Goal: Task Accomplishment & Management: Manage account settings

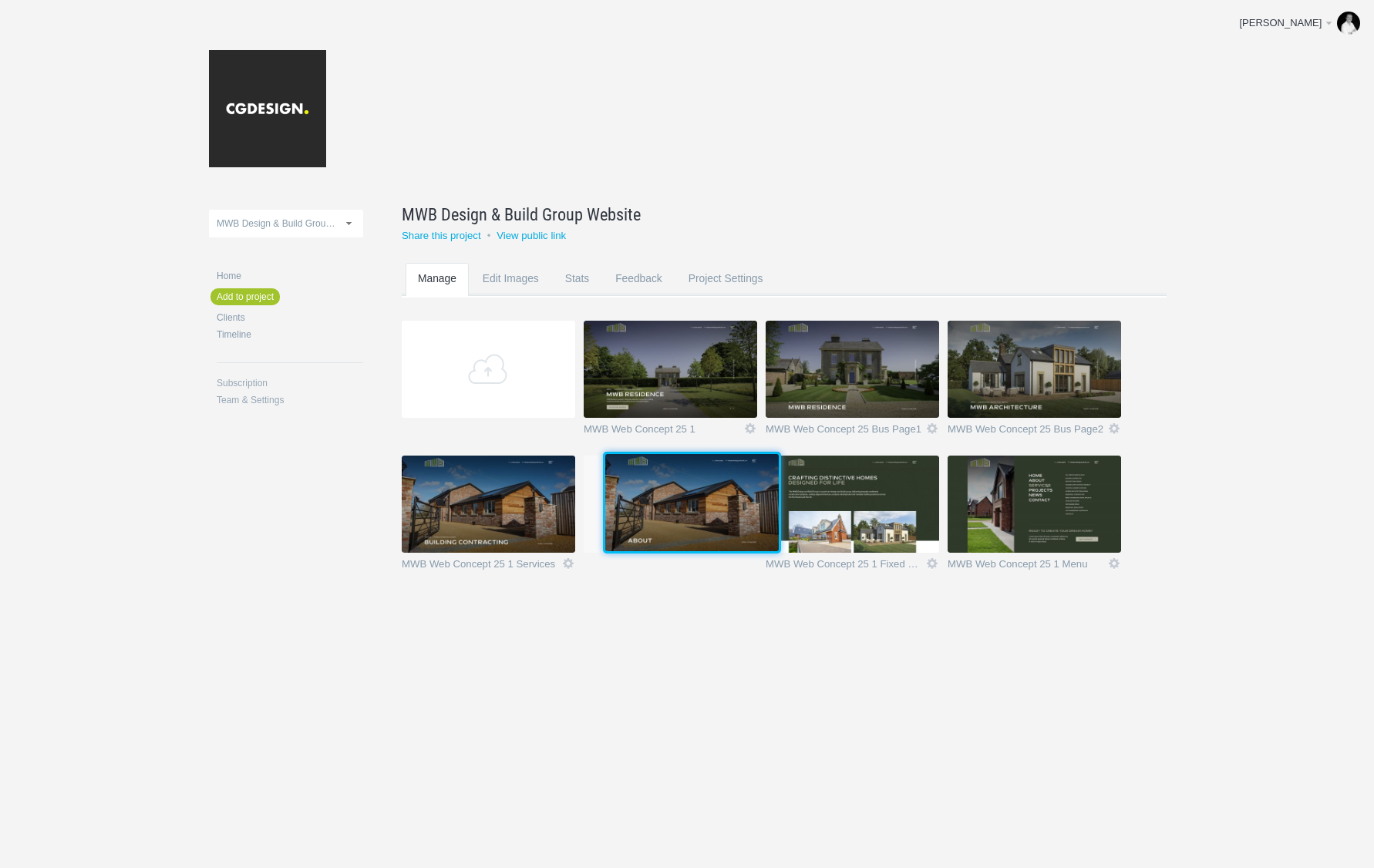
click at [714, 488] on img at bounding box center [692, 502] width 174 height 97
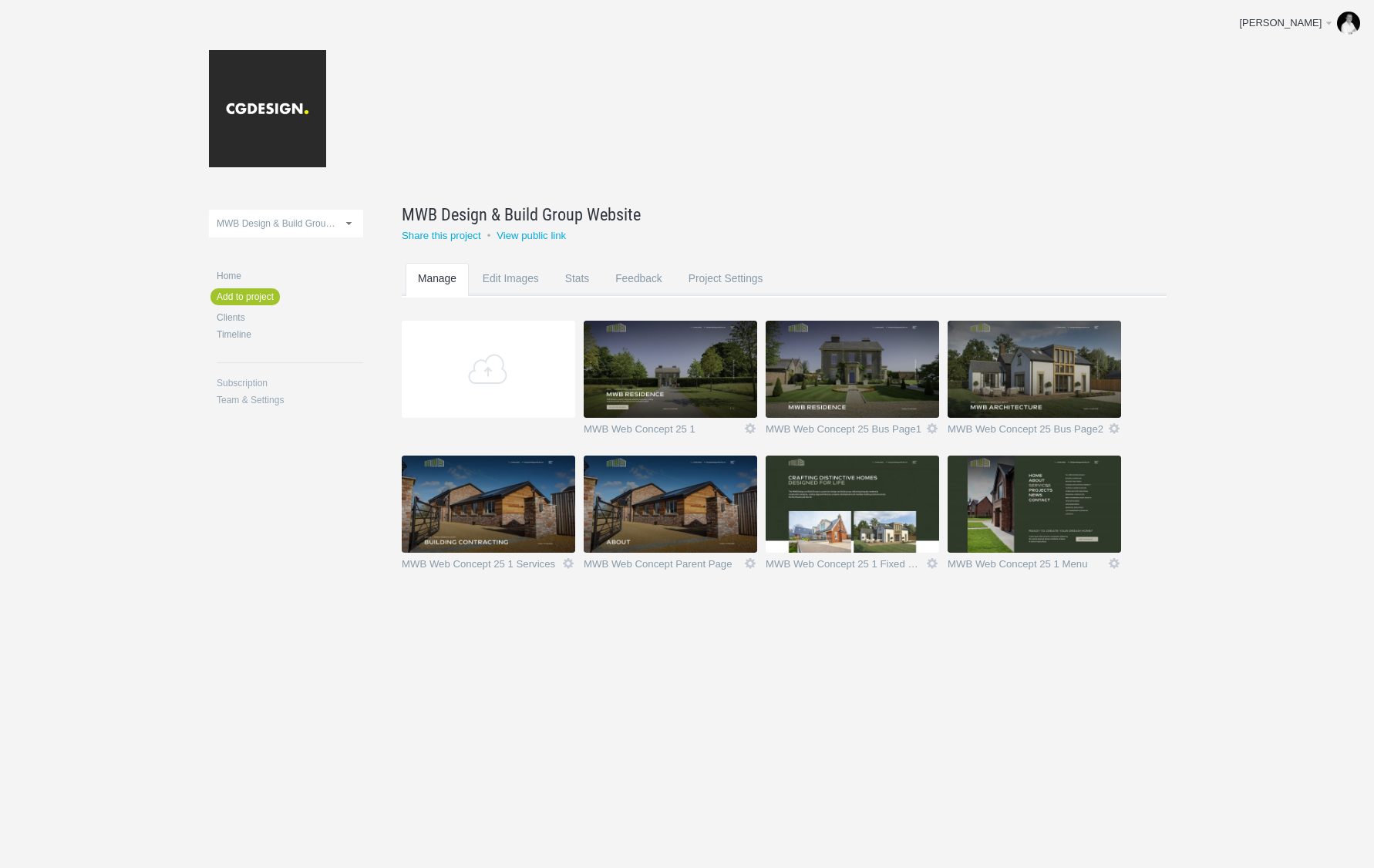
click at [686, 509] on img at bounding box center [670, 504] width 174 height 97
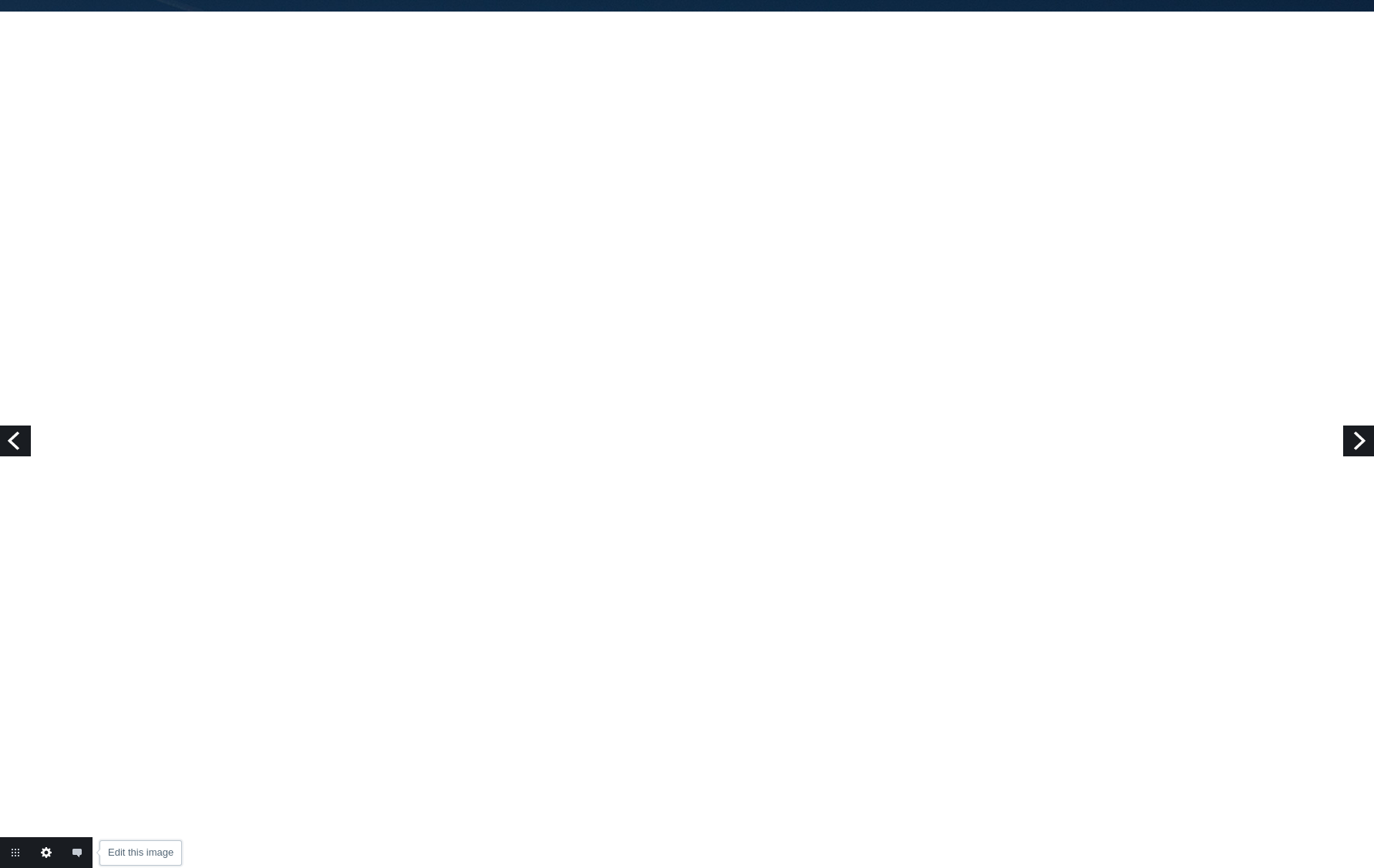
click at [50, 857] on link "Edit this image" at bounding box center [46, 852] width 31 height 31
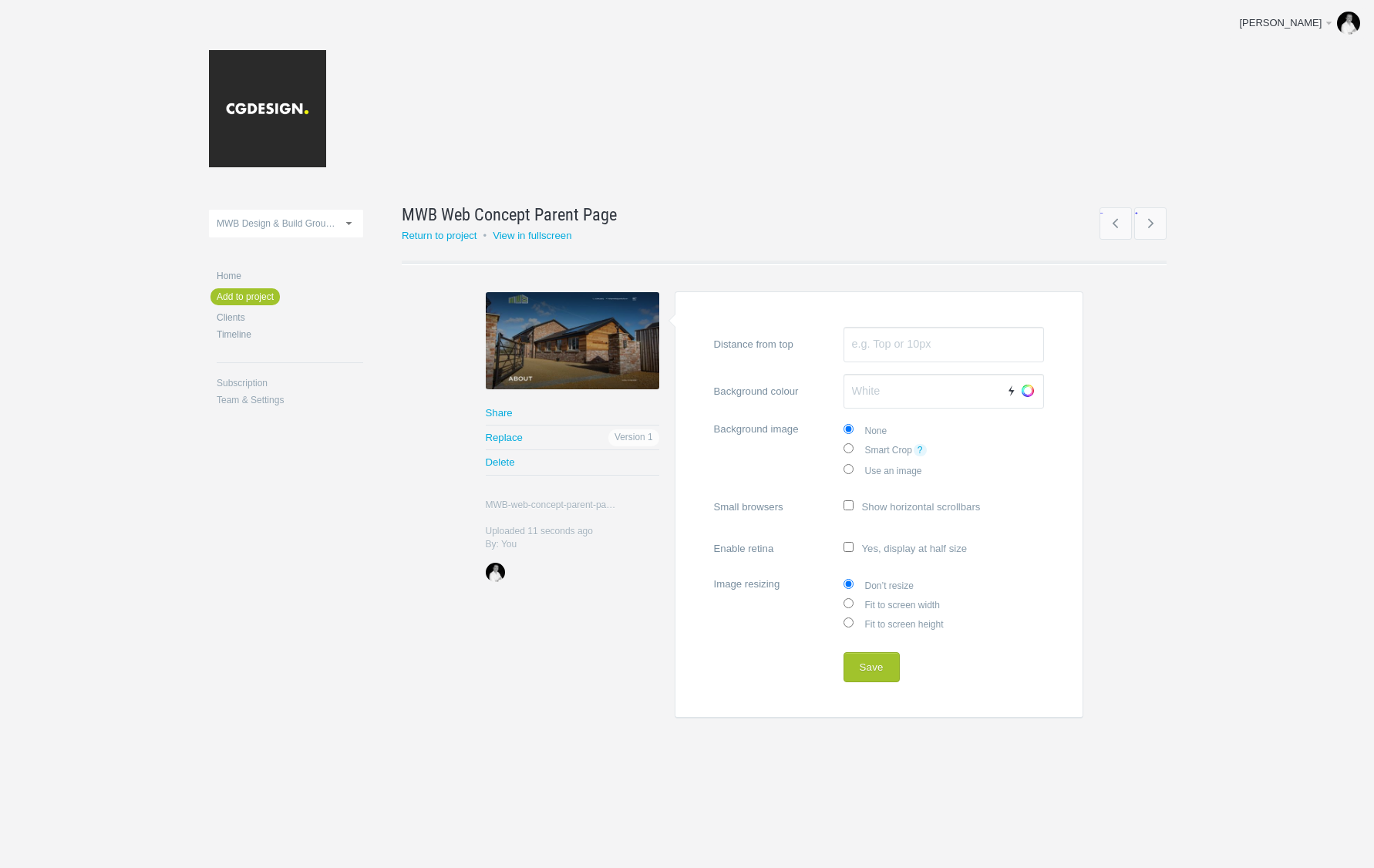
click at [916, 550] on label "Enable retina Yes, display at half size" at bounding box center [879, 547] width 330 height 30
click at [853, 550] on input "Enable retina Yes, display at half size" at bounding box center [848, 546] width 10 height 10
click at [916, 550] on label "Enable retina Yes, display at half size" at bounding box center [879, 547] width 330 height 30
click at [853, 550] on input "Enable retina Yes, display at half size" at bounding box center [848, 546] width 10 height 10
checkbox input "false"
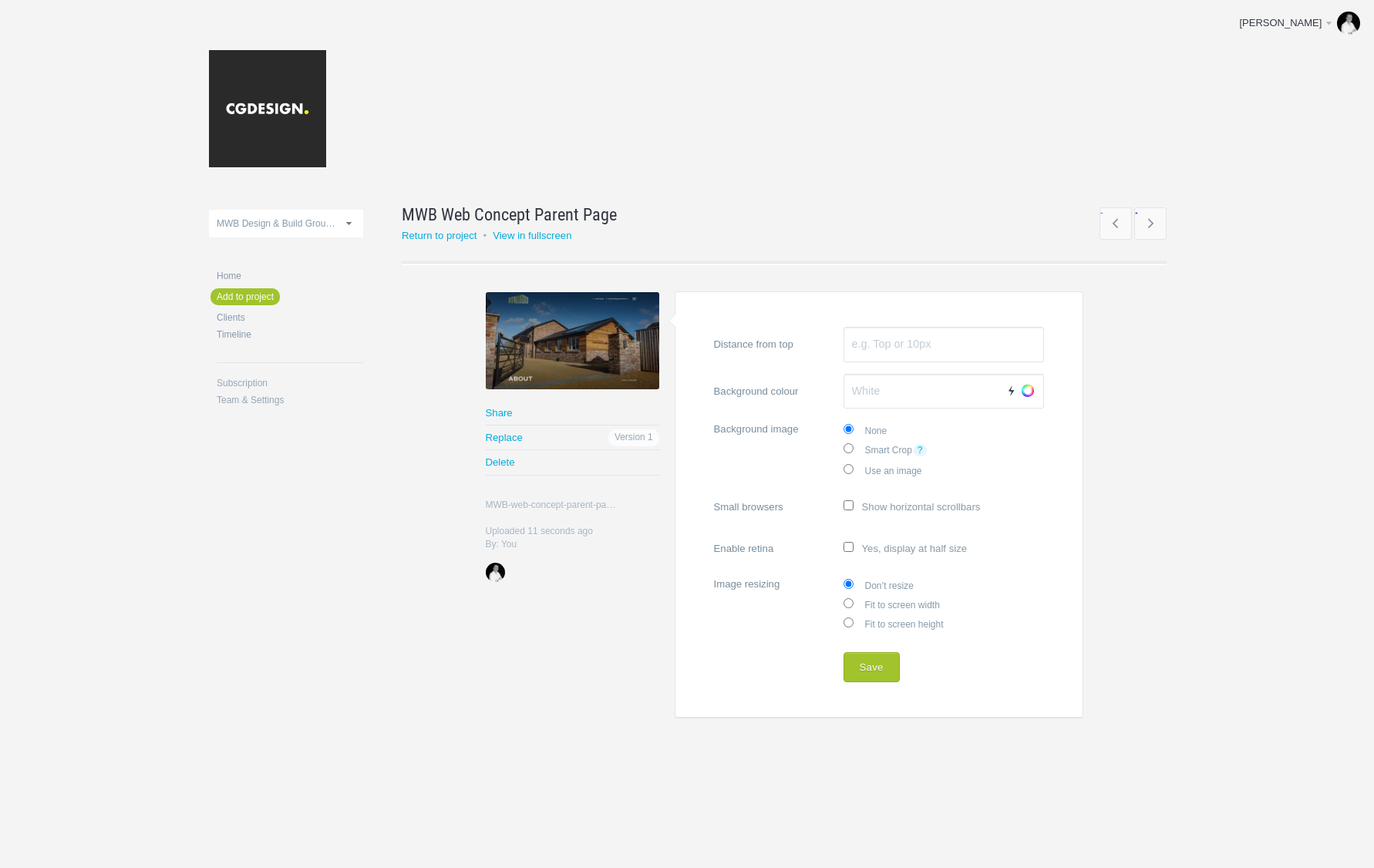
click at [885, 601] on label "Fit to screen width" at bounding box center [943, 604] width 201 height 20
click at [853, 601] on input "Fit to screen width" at bounding box center [848, 603] width 10 height 10
radio input "true"
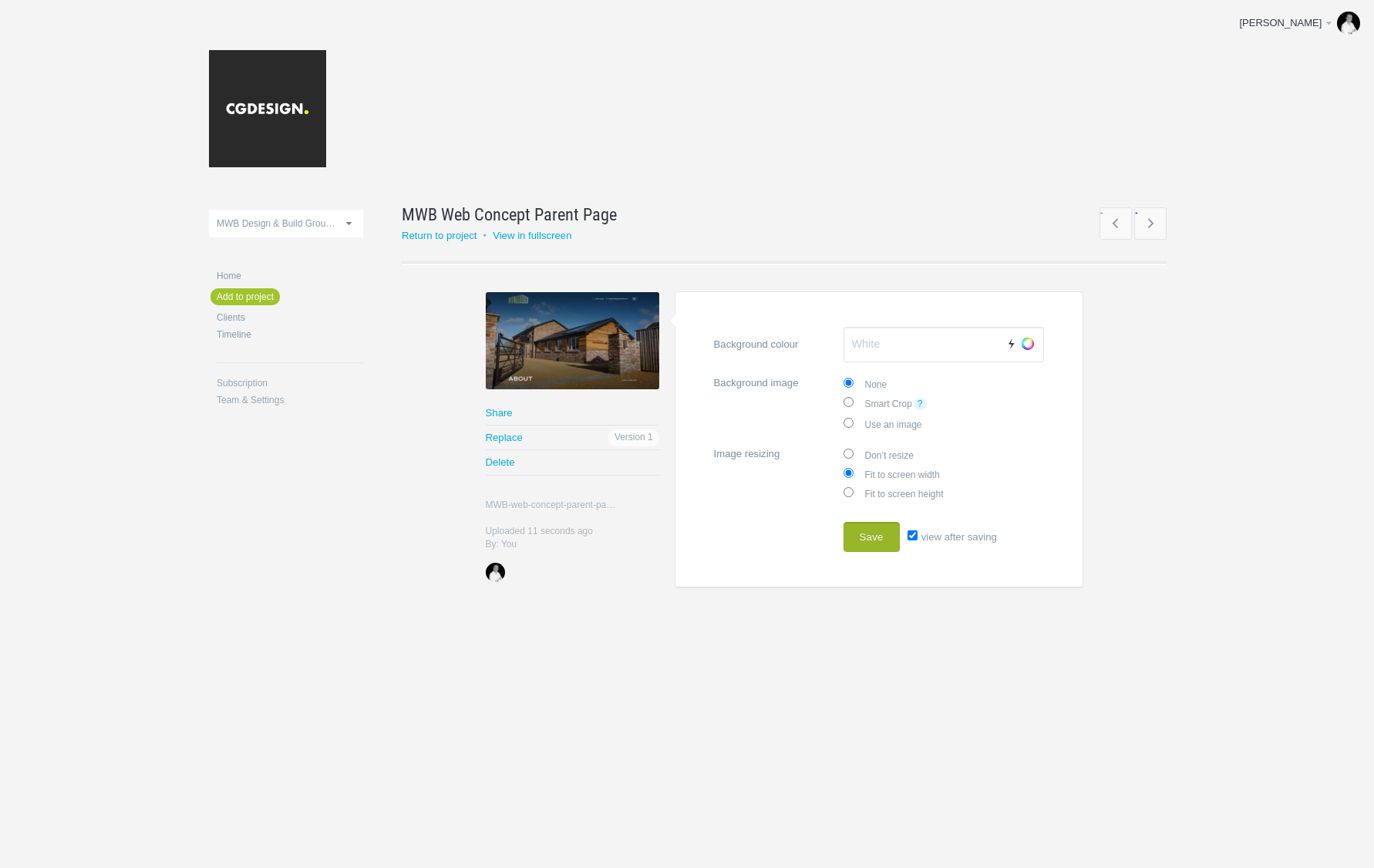
click at [871, 542] on button "Save" at bounding box center [871, 537] width 57 height 31
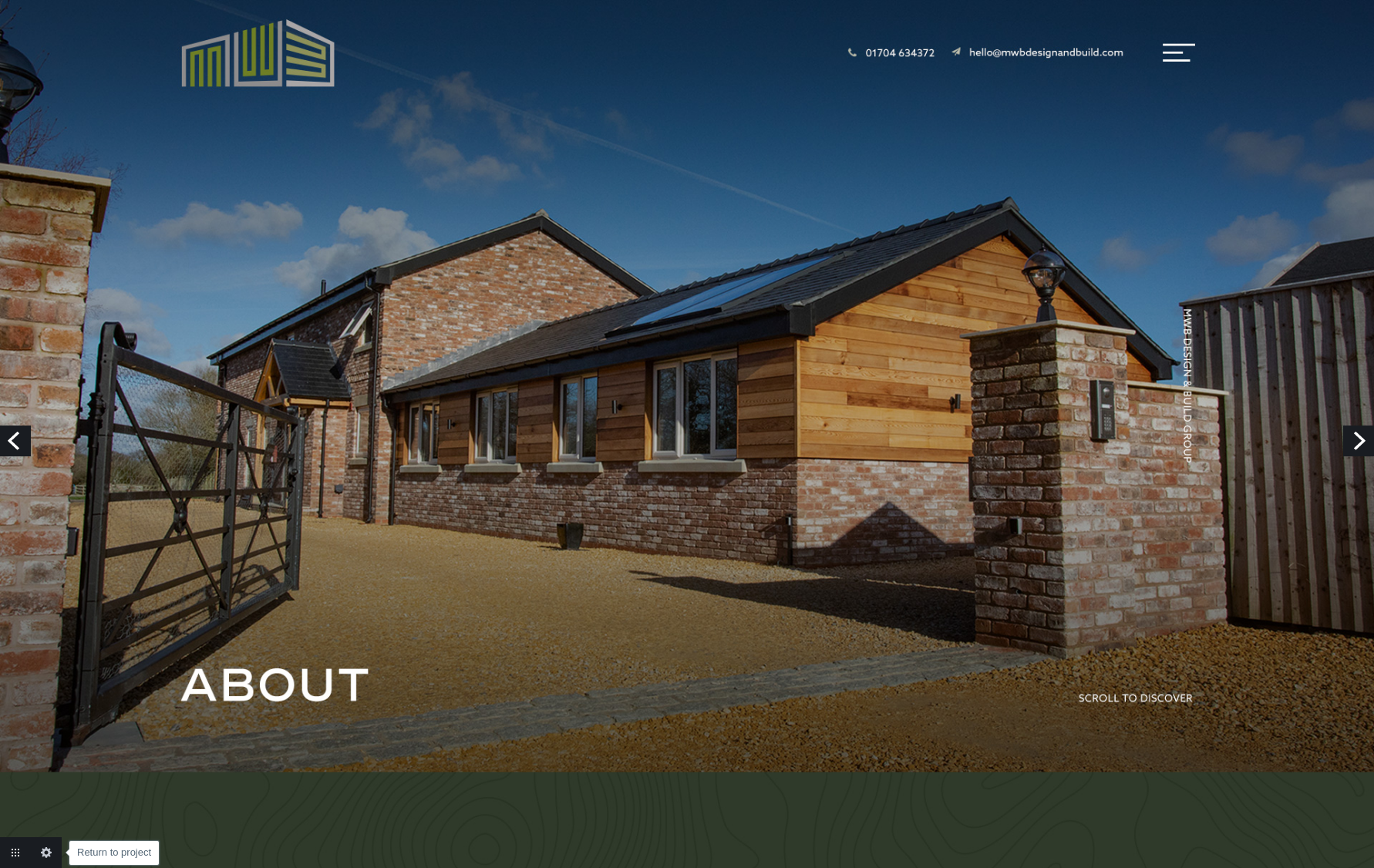
click at [13, 851] on link "Return to project" at bounding box center [15, 852] width 31 height 31
